Goal: Information Seeking & Learning: Learn about a topic

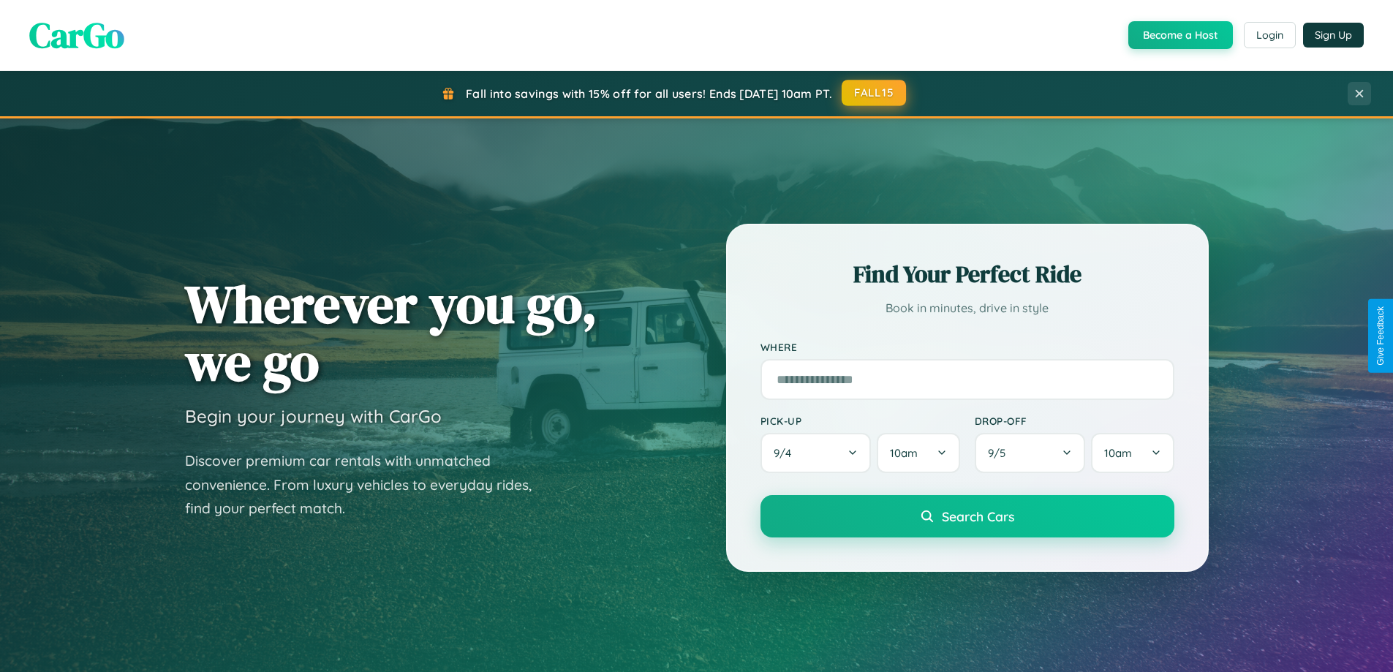
click at [875, 93] on button "FALL15" at bounding box center [874, 93] width 64 height 26
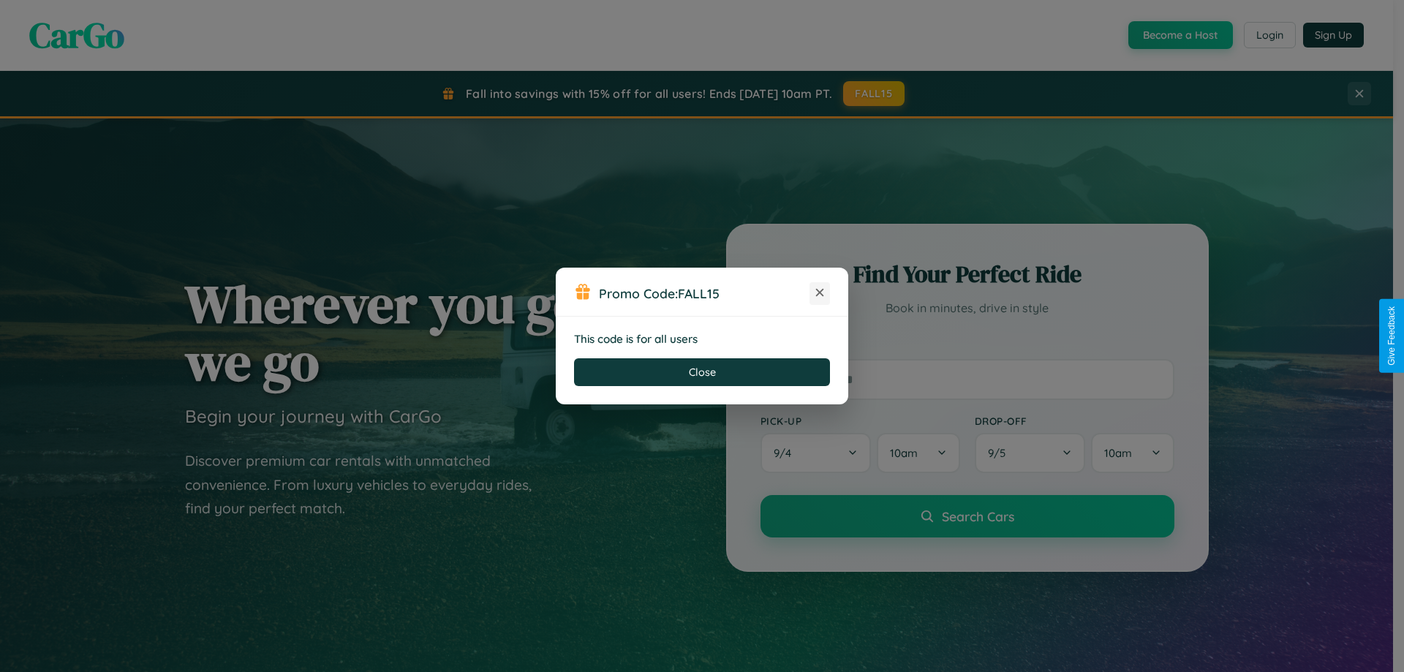
click at [820, 293] on icon at bounding box center [819, 292] width 15 height 15
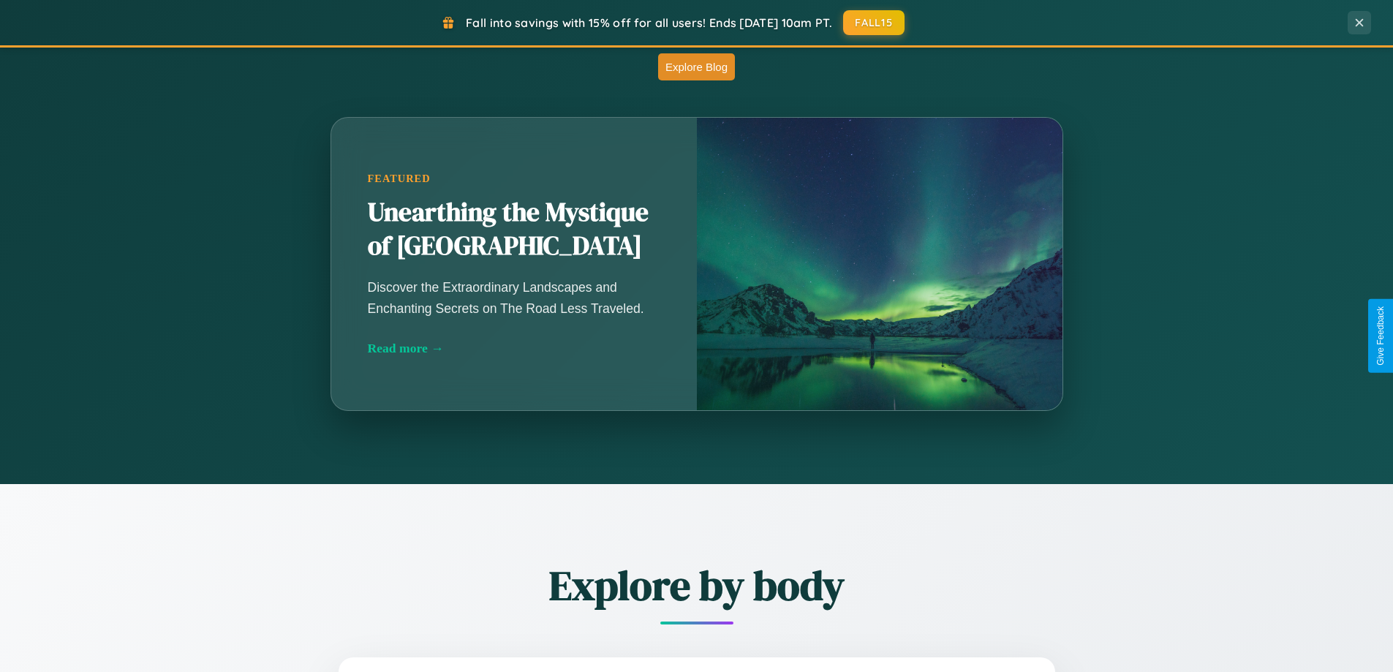
scroll to position [1288, 0]
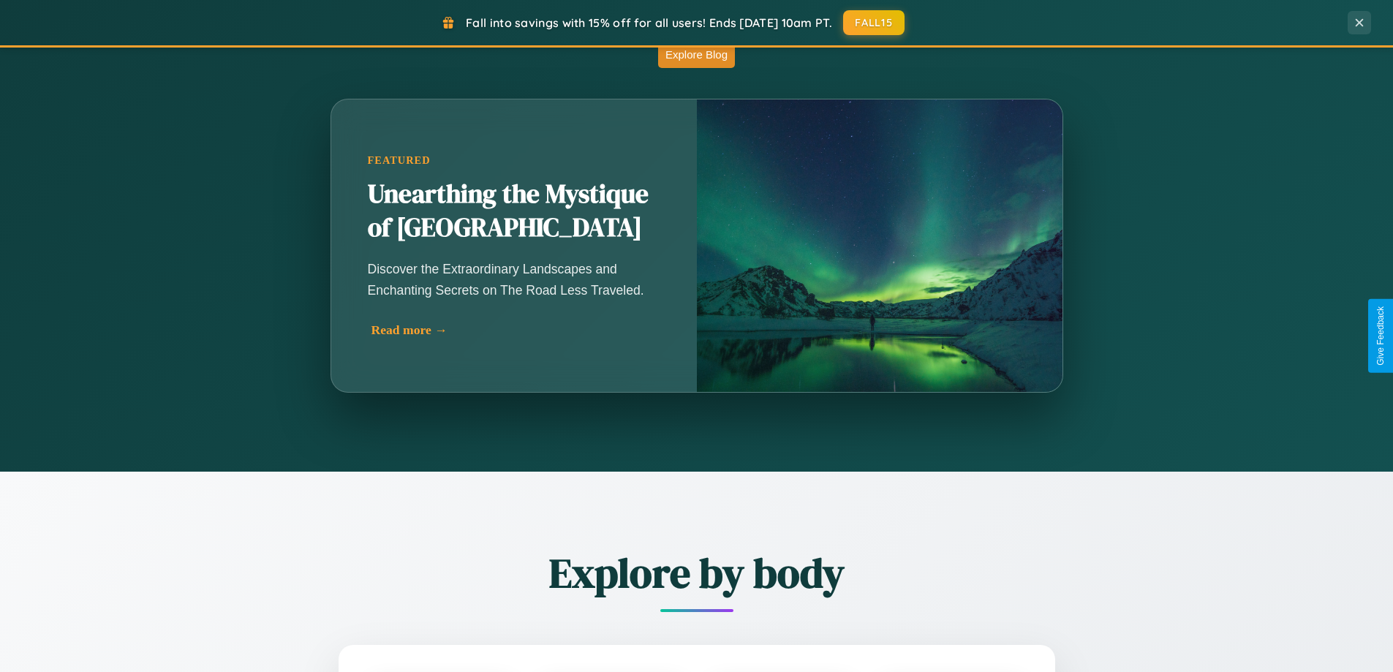
click at [516, 330] on div "Read more →" at bounding box center [517, 329] width 292 height 15
